Goal: Task Accomplishment & Management: Manage account settings

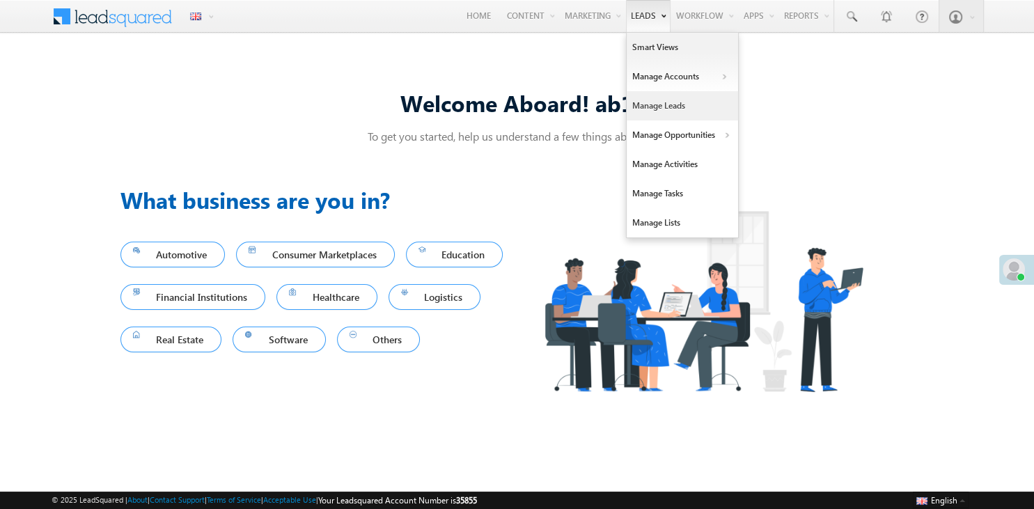
click at [650, 101] on link "Manage Leads" at bounding box center [682, 105] width 111 height 29
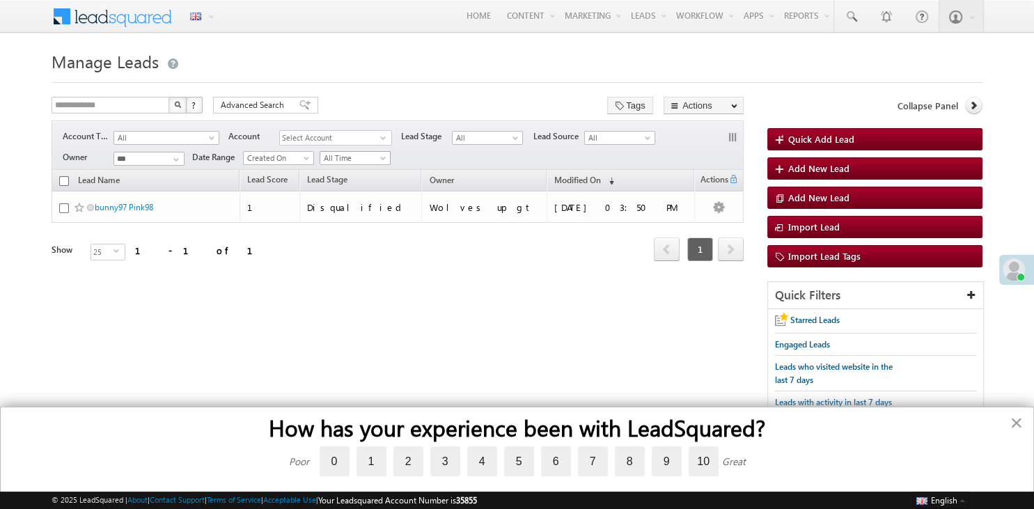
click at [339, 165] on link "All Time" at bounding box center [355, 158] width 71 height 14
click at [350, 216] on link "[DATE]" at bounding box center [355, 218] width 70 height 13
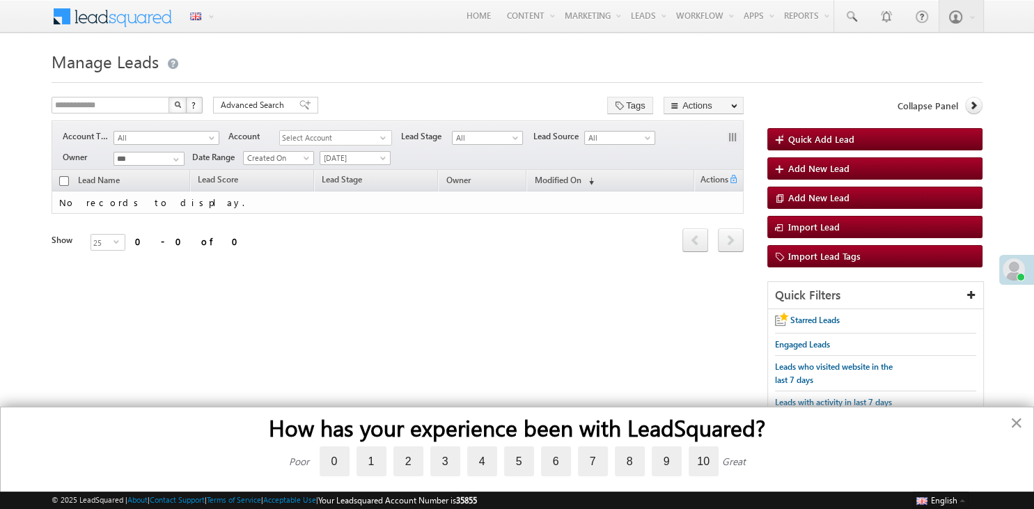
click at [1015, 428] on button "×" at bounding box center [1016, 423] width 13 height 22
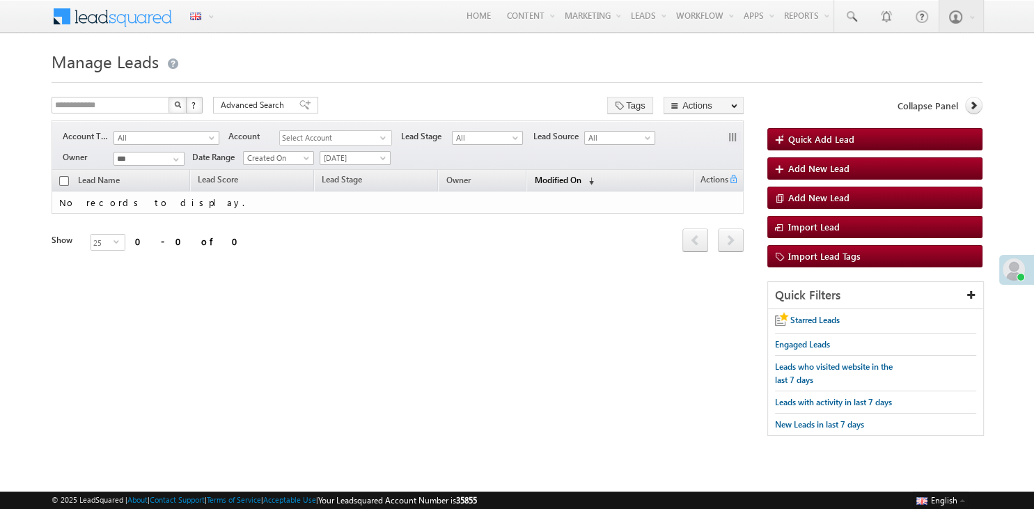
click at [559, 178] on span "Modified On" at bounding box center [557, 180] width 47 height 10
click at [559, 178] on span "Modified On" at bounding box center [578, 179] width 47 height 10
click at [340, 160] on span "[DATE]" at bounding box center [353, 158] width 66 height 13
click at [341, 171] on link "All Time" at bounding box center [355, 173] width 70 height 13
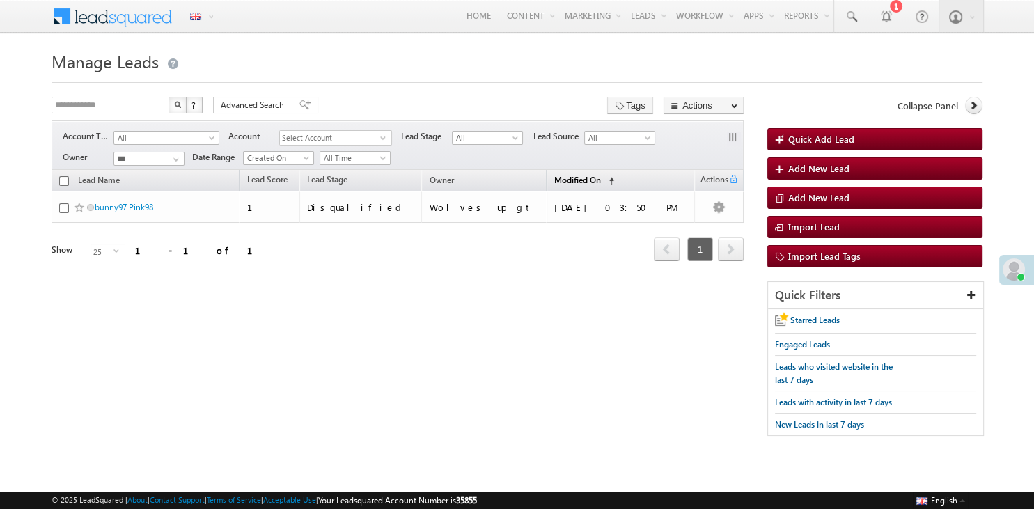
click at [597, 175] on link "Modified On (sorted ascending)" at bounding box center [584, 181] width 74 height 18
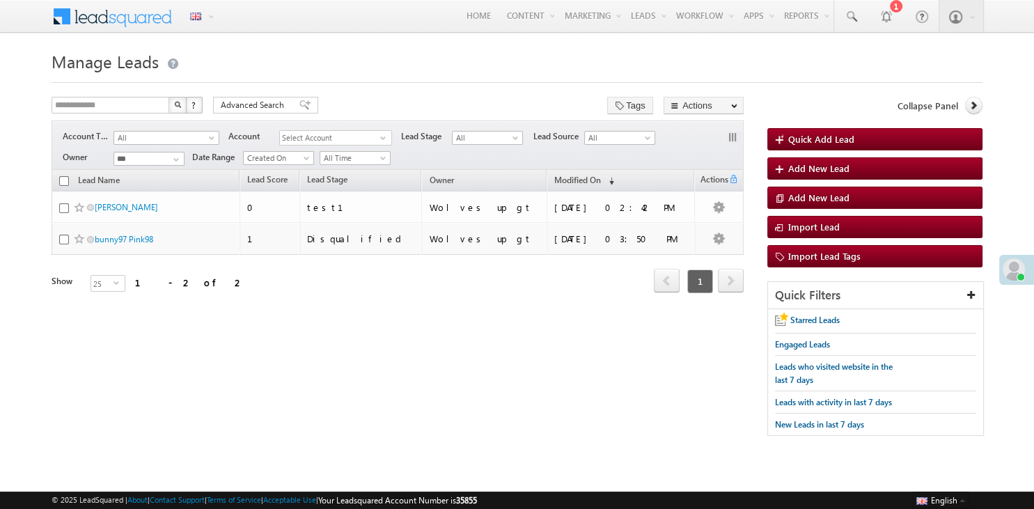
click at [592, 171] on th "Modified On (sorted descending)" at bounding box center [621, 181] width 148 height 22
click at [603, 177] on span "(sorted descending)" at bounding box center [608, 180] width 11 height 11
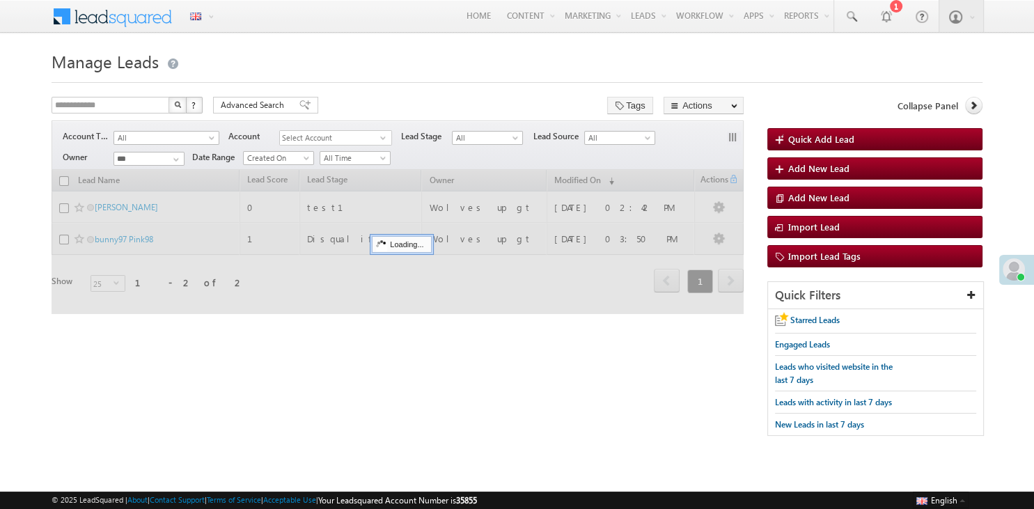
click at [593, 180] on div at bounding box center [398, 242] width 692 height 145
